Goal: Find contact information: Obtain details needed to contact an individual or organization

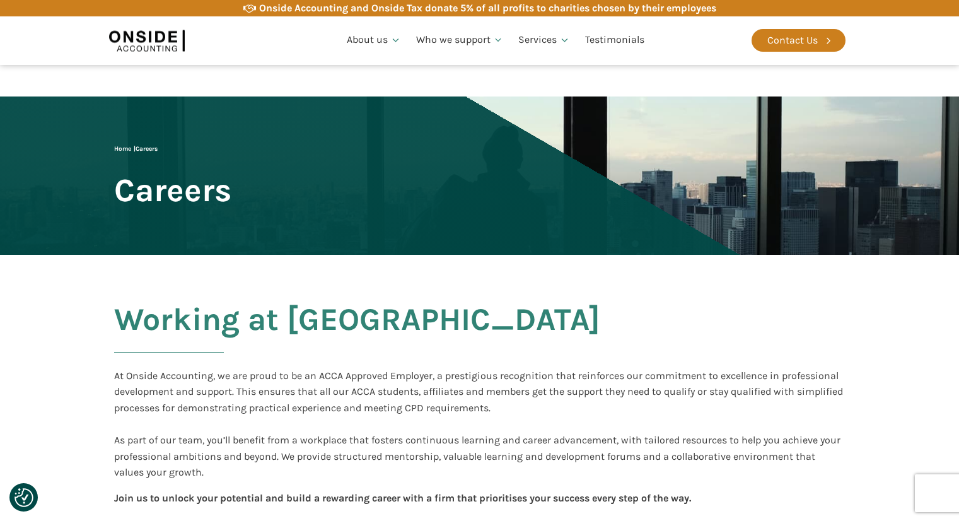
scroll to position [441, 0]
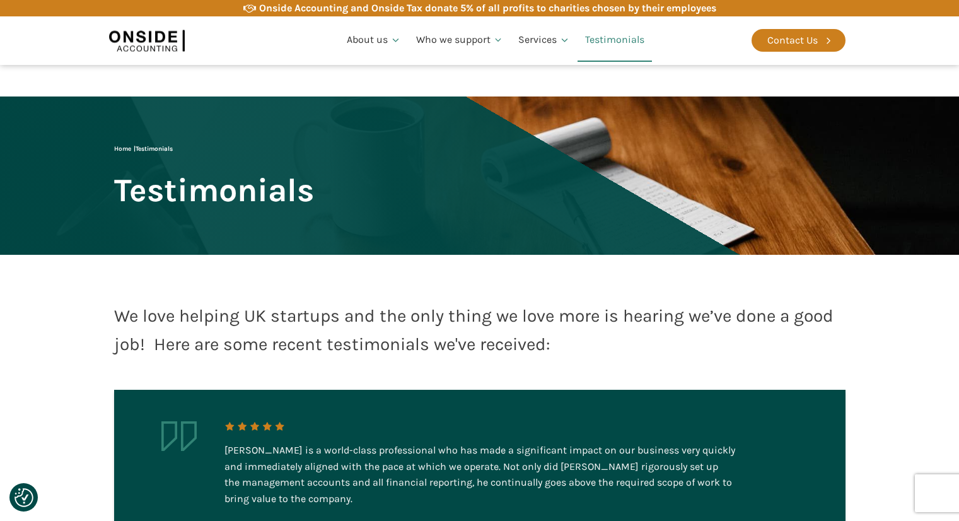
scroll to position [1576, 0]
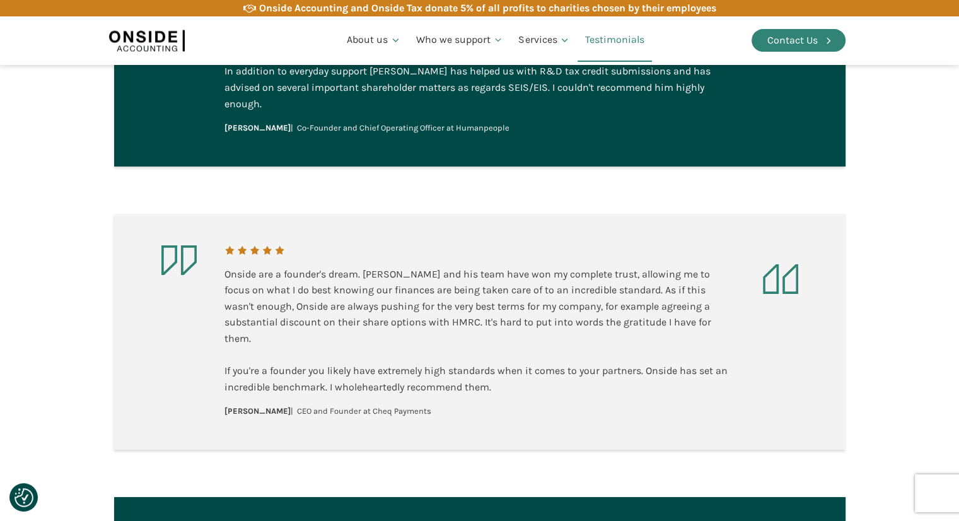
click at [788, 46] on div "Contact Us" at bounding box center [792, 40] width 50 height 16
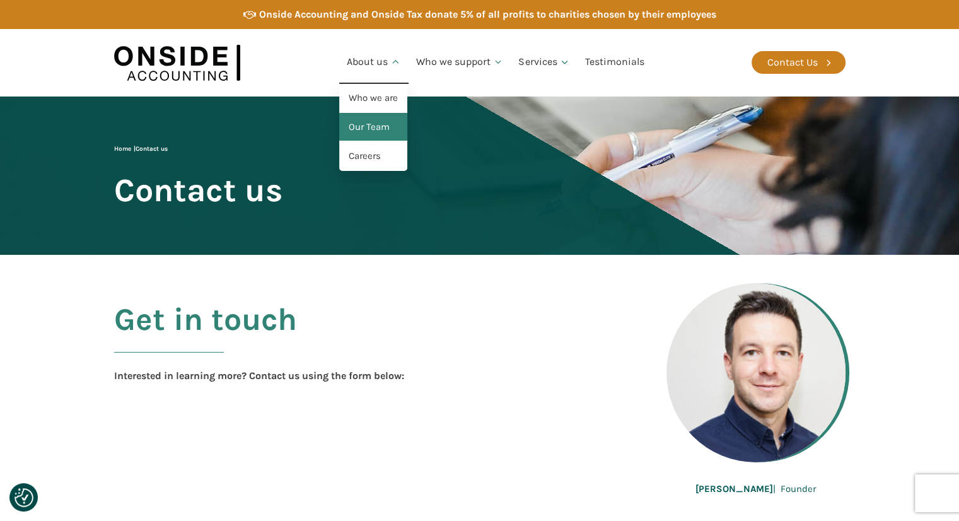
click at [372, 127] on link "Our Team" at bounding box center [373, 127] width 68 height 29
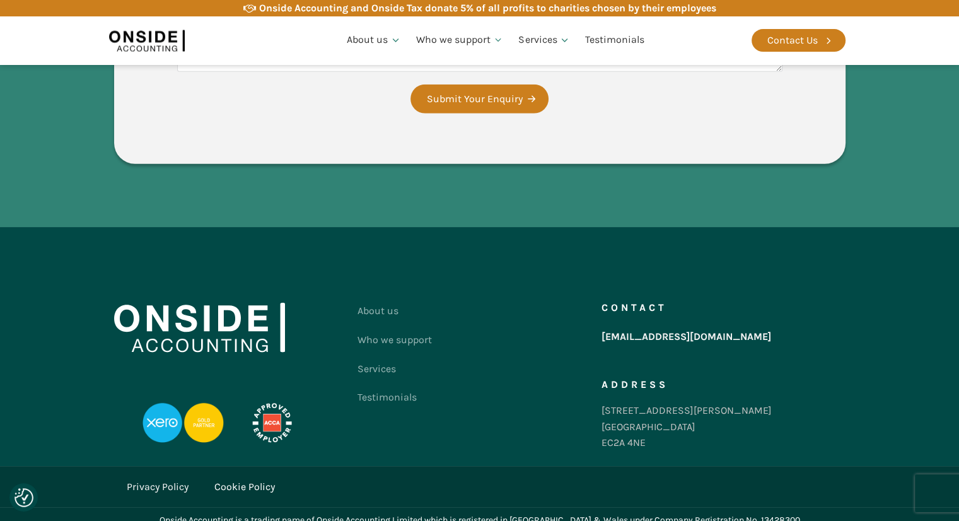
scroll to position [3724, 0]
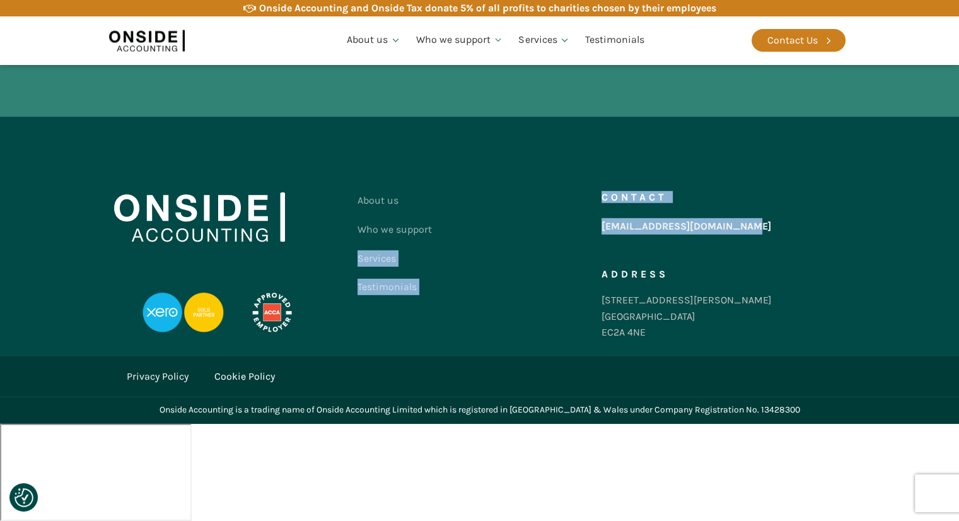
drag, startPoint x: 597, startPoint y: 323, endPoint x: 753, endPoint y: 341, distance: 157.3
click at [743, 333] on div "About us Who we support Services Testimonials Contact us Contact [EMAIL_ADDRESS…" at bounding box center [479, 269] width 731 height 166
click at [756, 321] on div "Contact [EMAIL_ADDRESS][DOMAIN_NAME] Address [STREET_ADDRESS][PERSON_NAME]" at bounding box center [723, 269] width 244 height 166
click at [746, 322] on div "Contact [EMAIL_ADDRESS][DOMAIN_NAME] Address [STREET_ADDRESS][PERSON_NAME]" at bounding box center [723, 269] width 244 height 166
drag, startPoint x: 746, startPoint y: 322, endPoint x: 602, endPoint y: 327, distance: 144.4
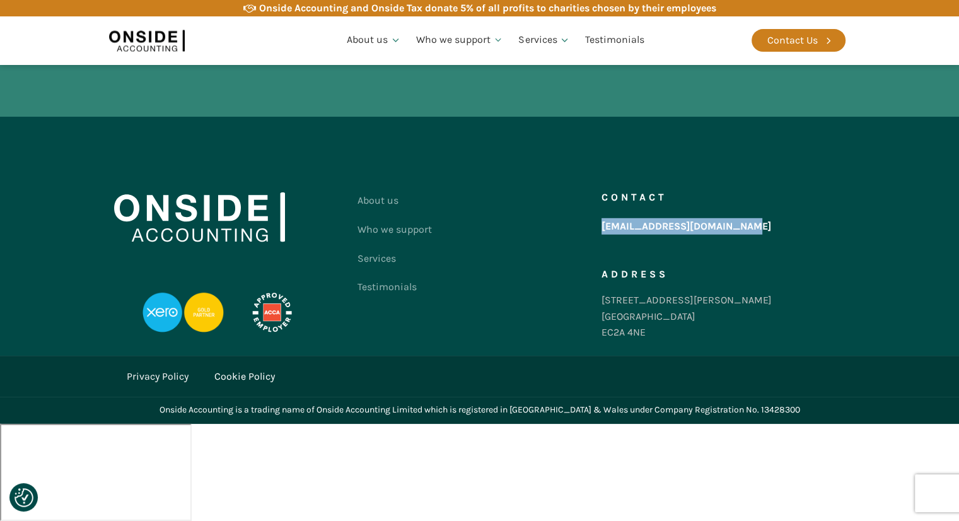
click at [602, 327] on div "Contact [EMAIL_ADDRESS][DOMAIN_NAME] Address [STREET_ADDRESS][PERSON_NAME]" at bounding box center [723, 269] width 244 height 166
copy link "[EMAIL_ADDRESS][DOMAIN_NAME]"
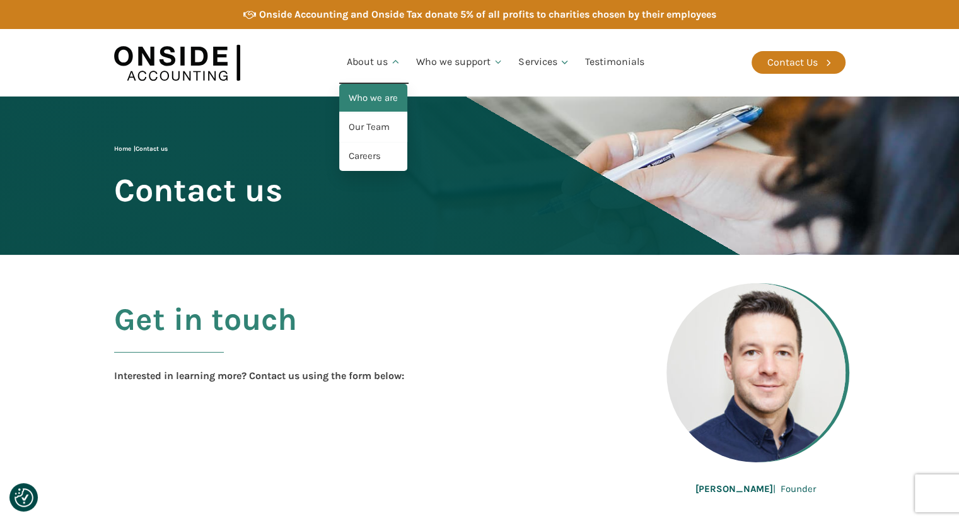
click at [374, 94] on link "Who we are" at bounding box center [373, 98] width 68 height 29
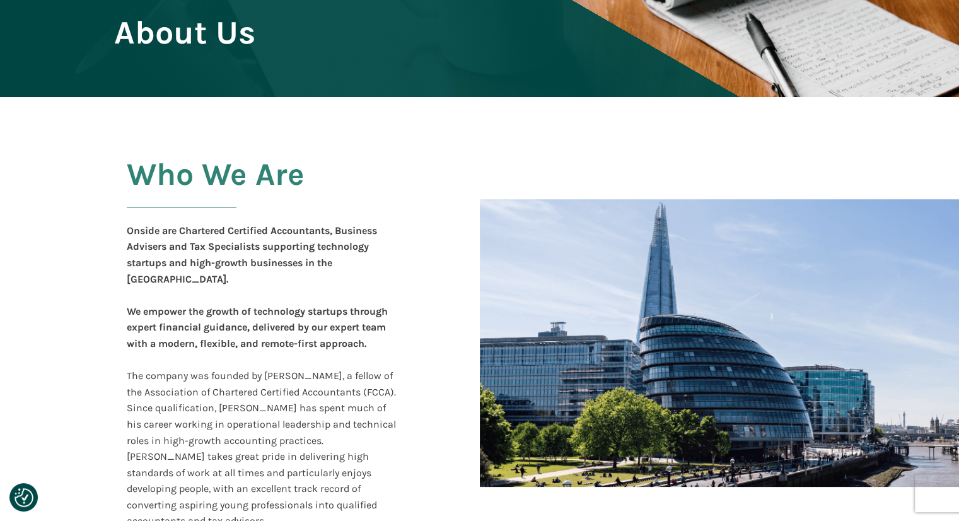
scroll to position [158, 0]
